Goal: Transaction & Acquisition: Purchase product/service

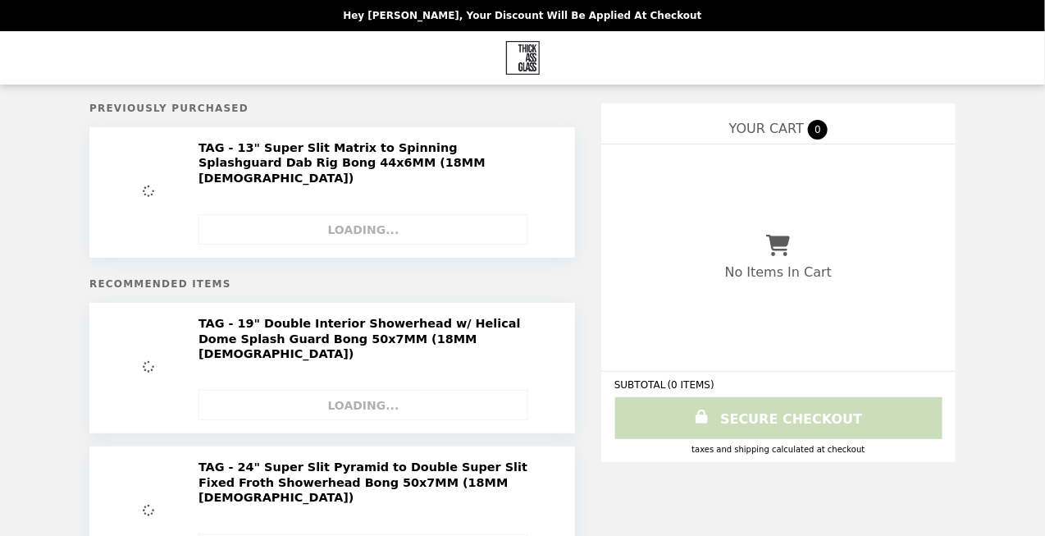
select select "**********"
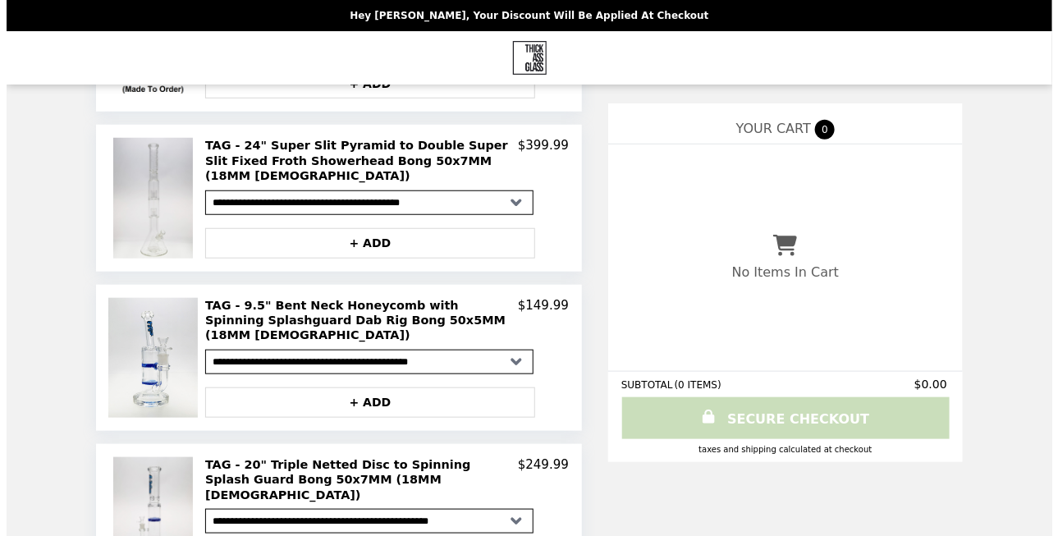
scroll to position [410, 0]
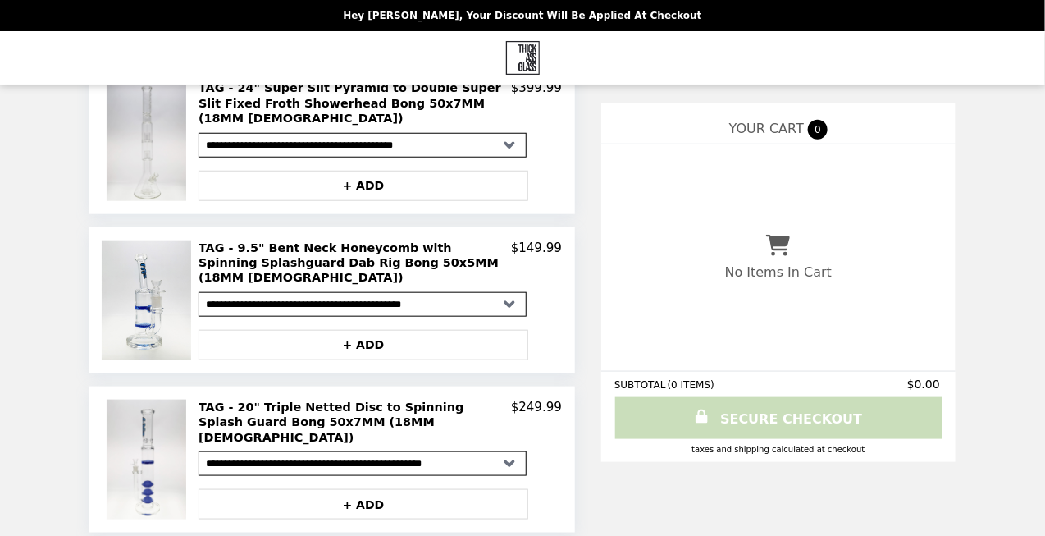
click at [256, 400] on h2 "TAG - 20" Triple Netted Disc to Spinning Splash Guard Bong 50x7MM (18MM [DEMOGR…" at bounding box center [355, 422] width 313 height 45
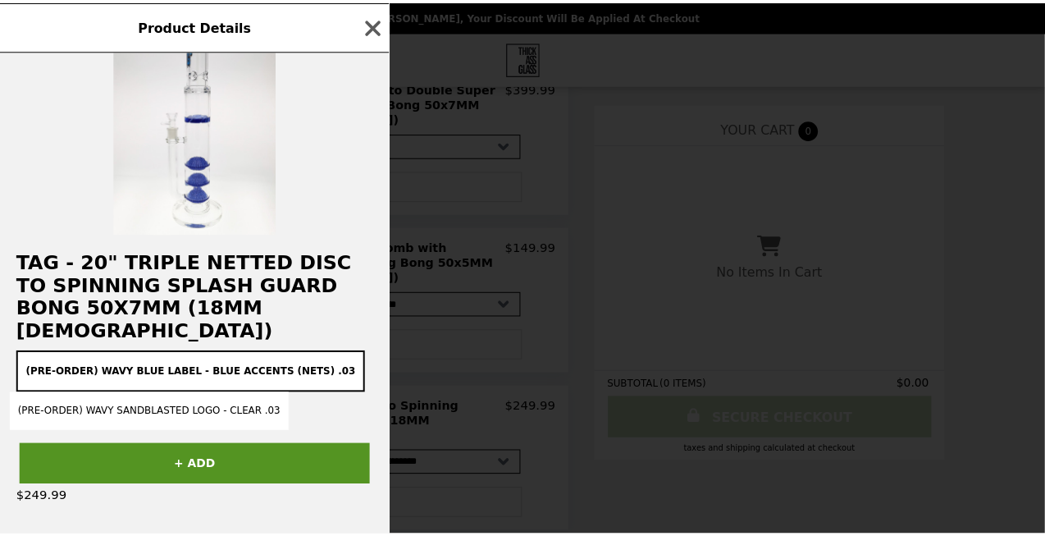
scroll to position [82, 0]
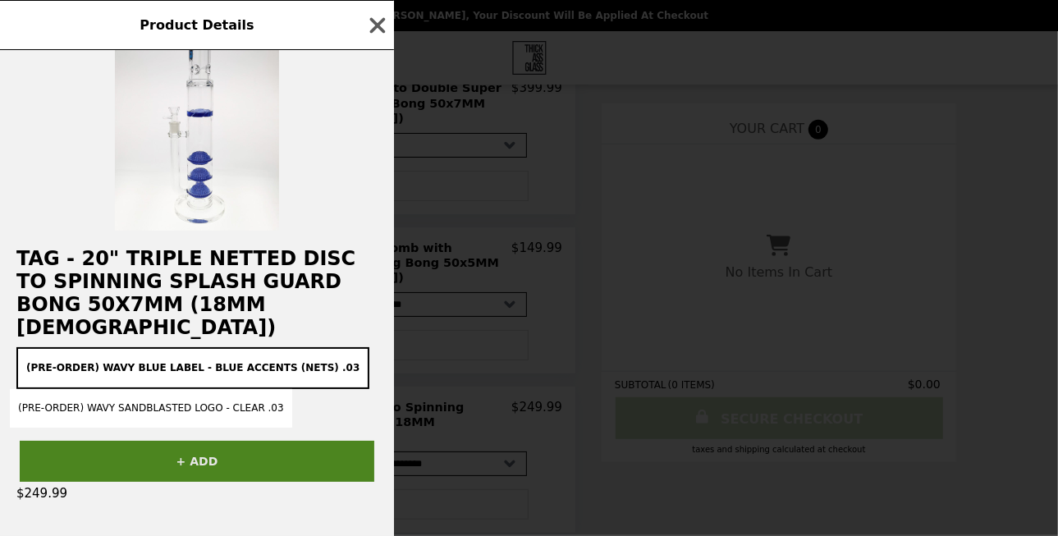
click at [179, 455] on button "+ ADD" at bounding box center [197, 461] width 355 height 41
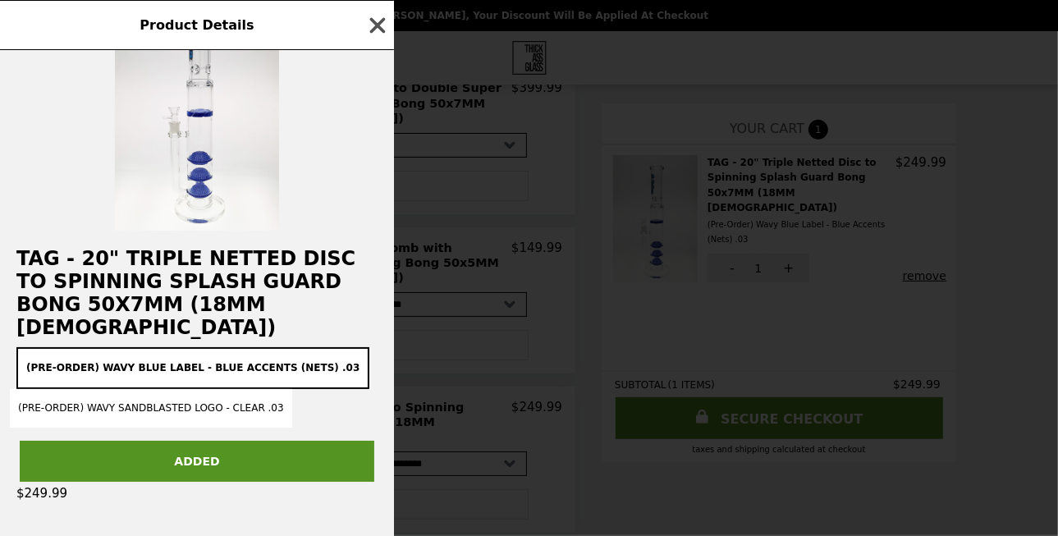
click at [377, 17] on icon "button" at bounding box center [377, 25] width 25 height 25
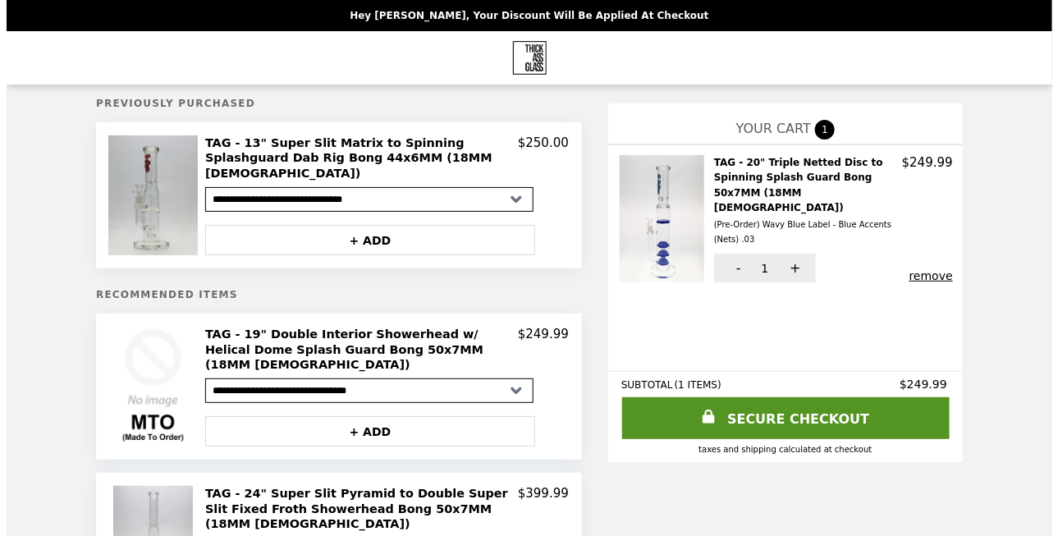
scroll to position [0, 0]
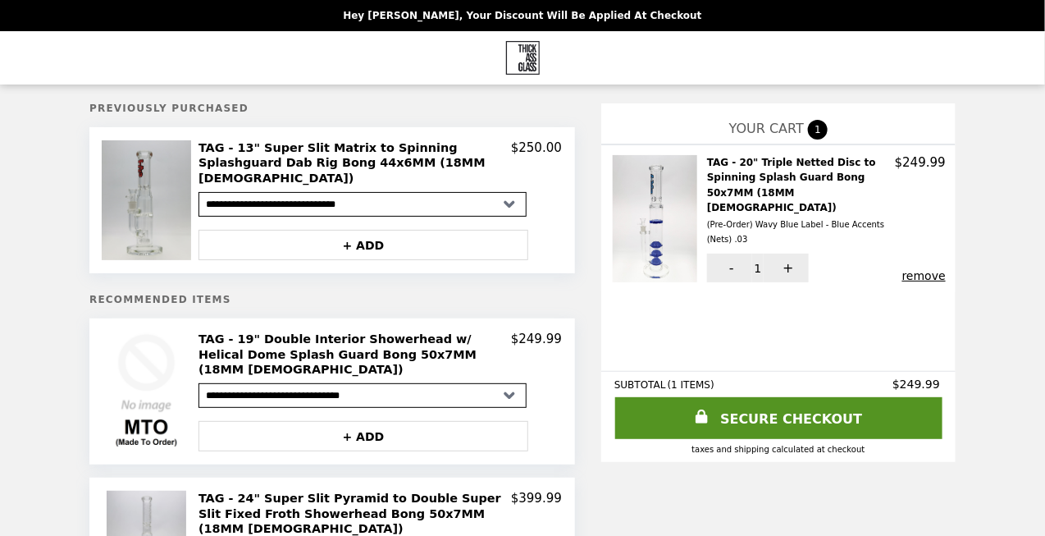
click at [264, 140] on h2 "TAG - 13" Super Slit Matrix to Spinning Splashguard Dab Rig Bong 44x6MM (18MM […" at bounding box center [355, 162] width 313 height 45
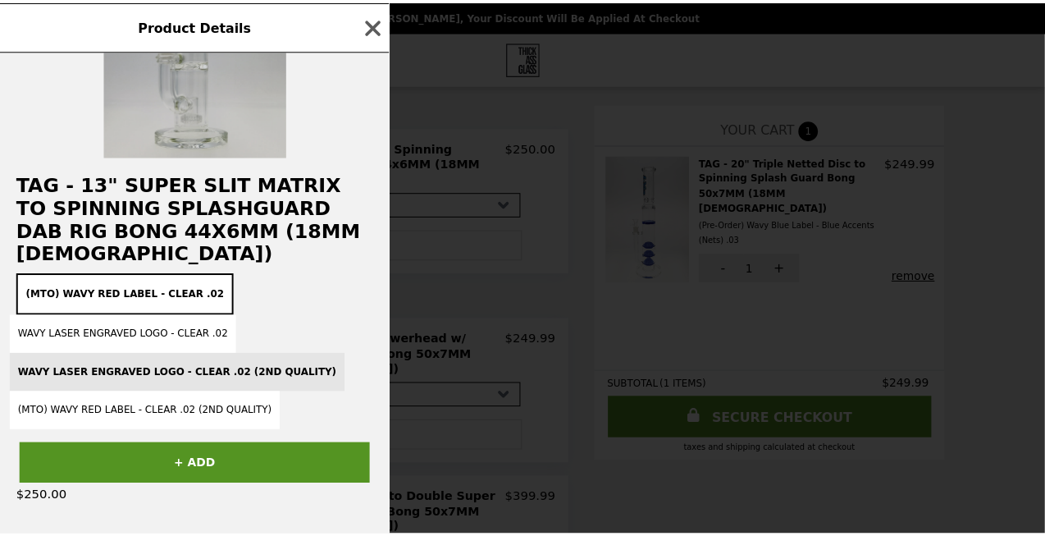
scroll to position [164, 0]
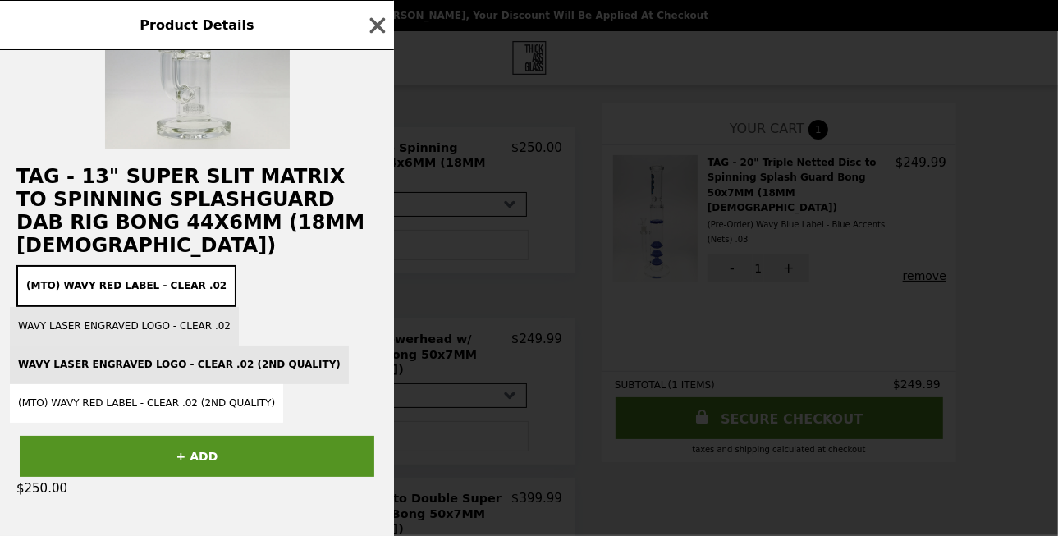
click at [134, 310] on button "Wavy Laser Engraved Logo - Clear .02" at bounding box center [124, 326] width 229 height 39
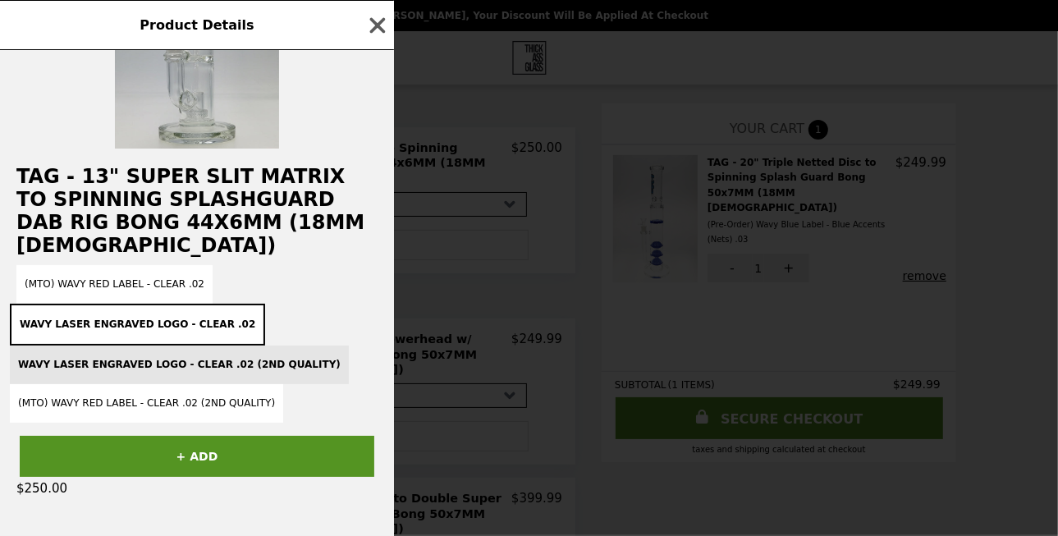
click at [68, 351] on div "(MTO) Wavy Red Label - Clear .02 Wavy Laser Engraved Logo - Clear .02 Wavy Lase…" at bounding box center [197, 344] width 374 height 158
click at [169, 349] on div "(MTO) Wavy Red Label - Clear .02 Wavy Laser Engraved Logo - Clear .02 Wavy Lase…" at bounding box center [197, 344] width 374 height 158
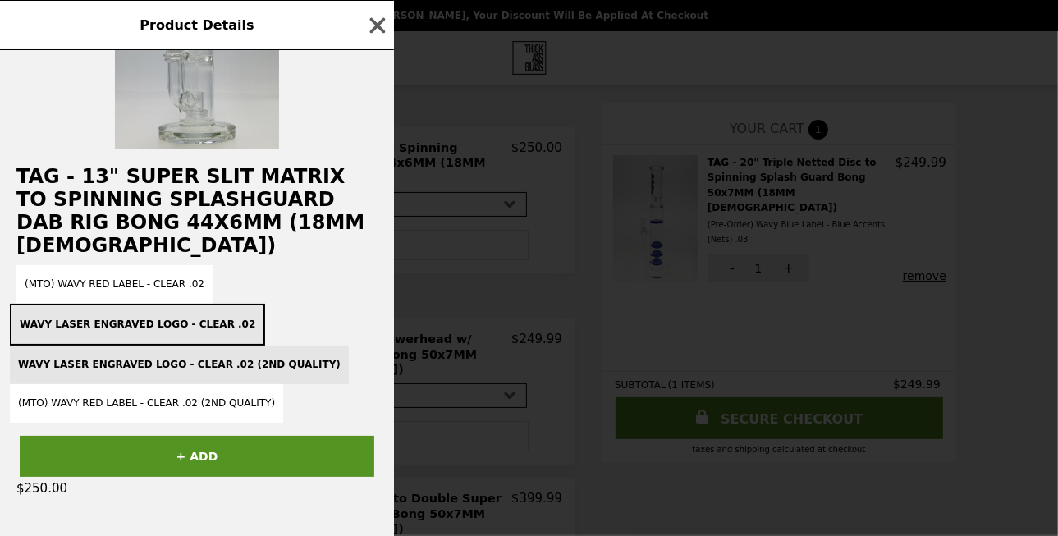
click at [176, 304] on button "Wavy Laser Engraved Logo - Clear .02" at bounding box center [137, 325] width 255 height 42
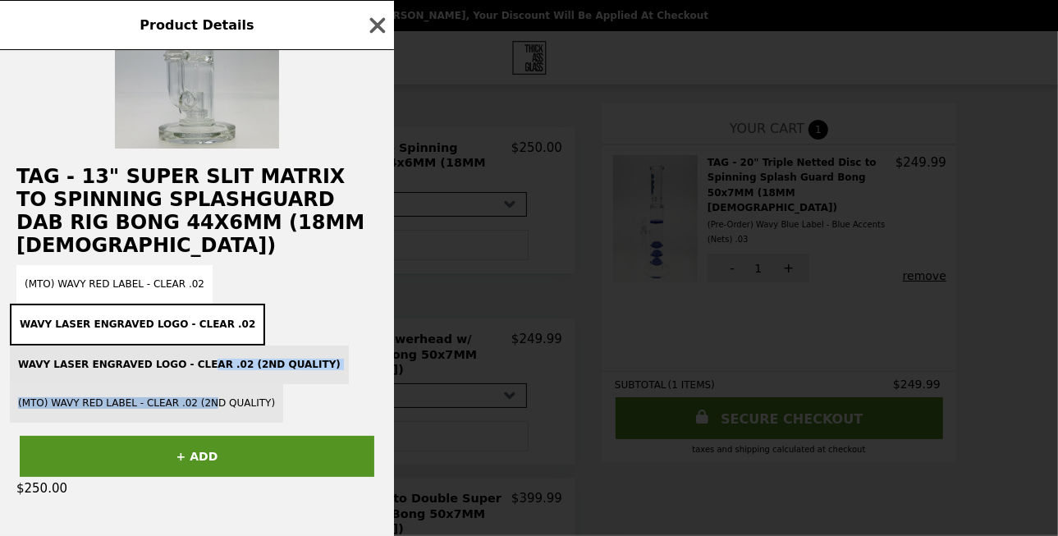
drag, startPoint x: 185, startPoint y: 336, endPoint x: 191, endPoint y: 371, distance: 35.8
click at [191, 371] on div "(MTO) Wavy Red Label - Clear .02 Wavy Laser Engraved Logo - Clear .02 Wavy Lase…" at bounding box center [197, 344] width 374 height 158
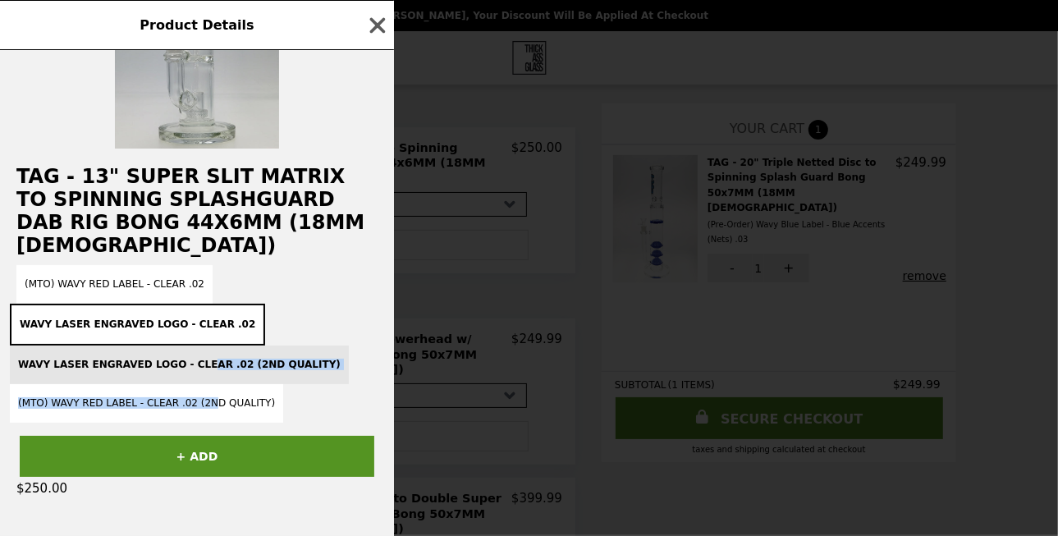
click at [186, 349] on div "(MTO) Wavy Red Label - Clear .02 Wavy Laser Engraved Logo - Clear .02 Wavy Lase…" at bounding box center [197, 344] width 374 height 158
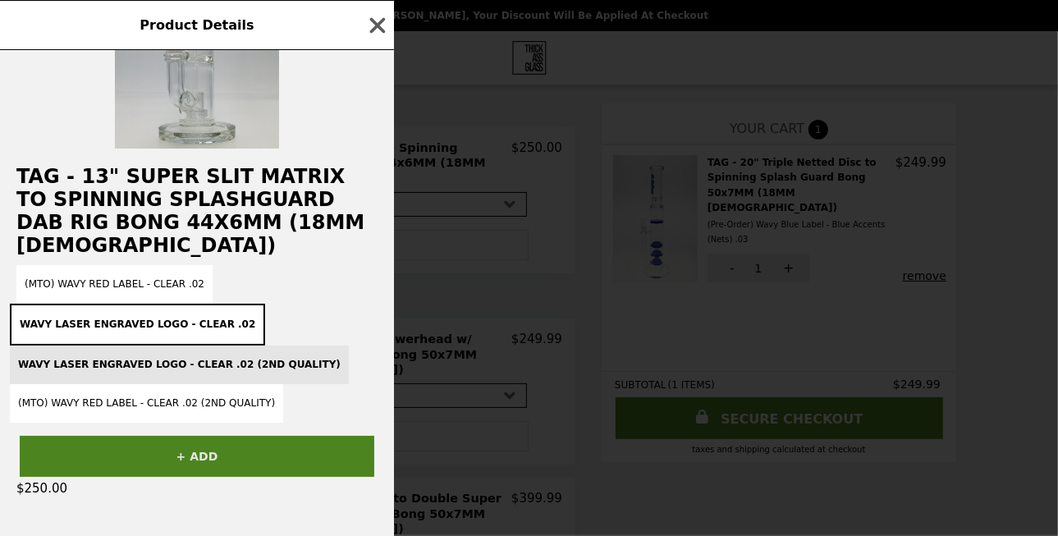
click at [209, 436] on button "+ ADD" at bounding box center [197, 456] width 355 height 41
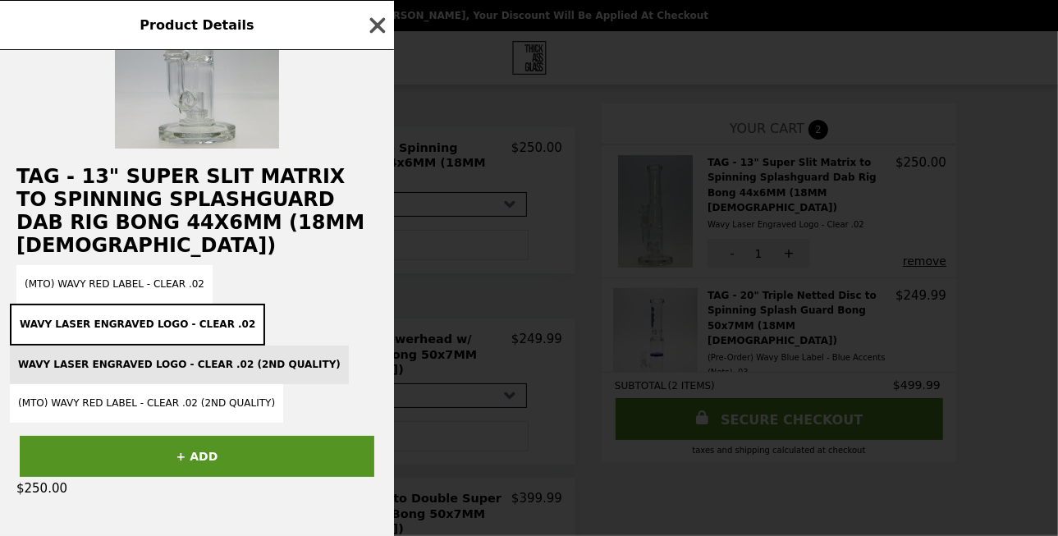
click at [377, 16] on icon "button" at bounding box center [377, 25] width 25 height 25
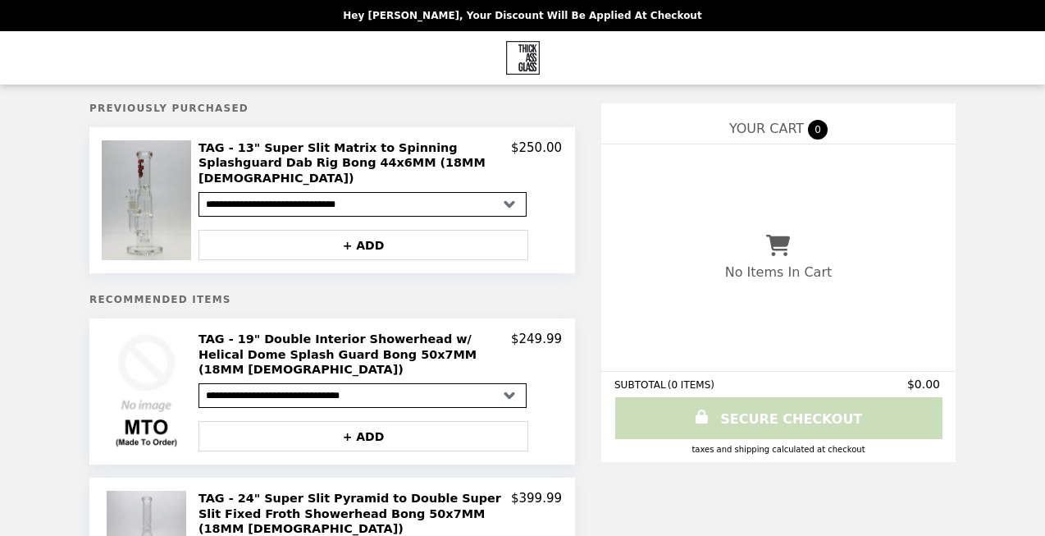
select select "**********"
